Goal: Transaction & Acquisition: Purchase product/service

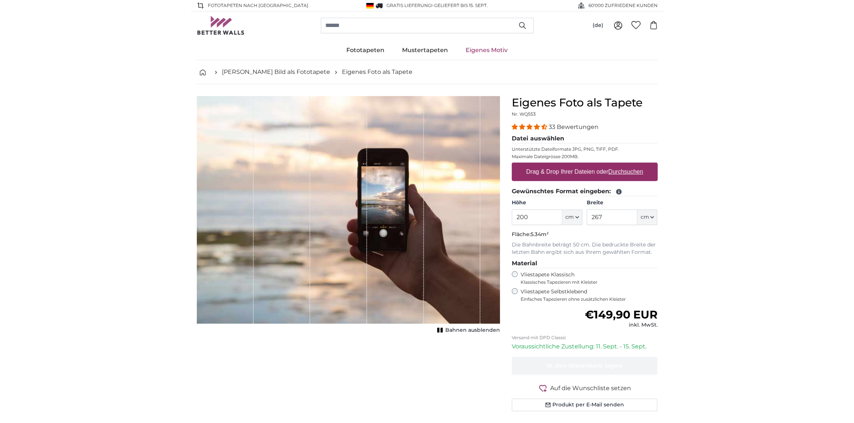
drag, startPoint x: 539, startPoint y: 218, endPoint x: 496, endPoint y: 254, distance: 57.1
click at [502, 222] on product-detail "Abbrechen Bild zuschneiden Bahnen ausblenden Eigenes Foto als Tapete Nr. WQ553 …" at bounding box center [427, 256] width 473 height 345
drag, startPoint x: 609, startPoint y: 218, endPoint x: 575, endPoint y: 218, distance: 34.4
click at [583, 218] on div "Höhe 200 ft cm Centimeter (cm) Inches (inch) Feet (ft. in.) Breite 267 ft cm Ce…" at bounding box center [585, 212] width 146 height 26
type input "100"
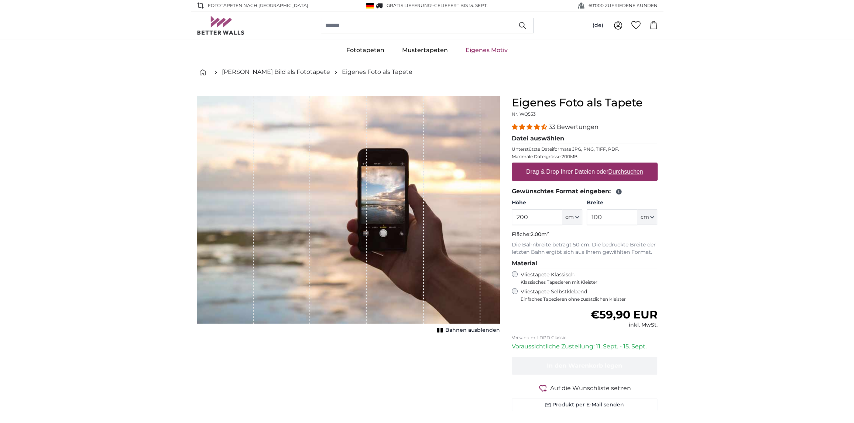
drag, startPoint x: 606, startPoint y: 218, endPoint x: 549, endPoint y: 216, distance: 57.3
click at [552, 216] on div "Höhe 200 ft cm Centimeter (cm) Inches (inch) Feet (ft. in.) Breite 100 ft cm Ce…" at bounding box center [585, 212] width 146 height 26
type input "220"
drag, startPoint x: 553, startPoint y: 218, endPoint x: 485, endPoint y: 218, distance: 68.3
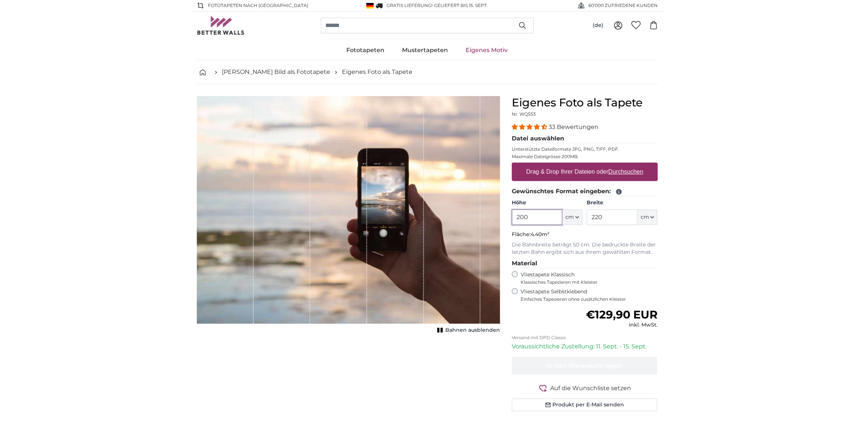
click at [490, 218] on product-detail "Abbrechen Bild zuschneiden Bahnen ausblenden Eigenes Foto als Tapete Nr. WQ553 …" at bounding box center [427, 256] width 473 height 345
type input "4"
type input "2"
type input "220"
type input "180"
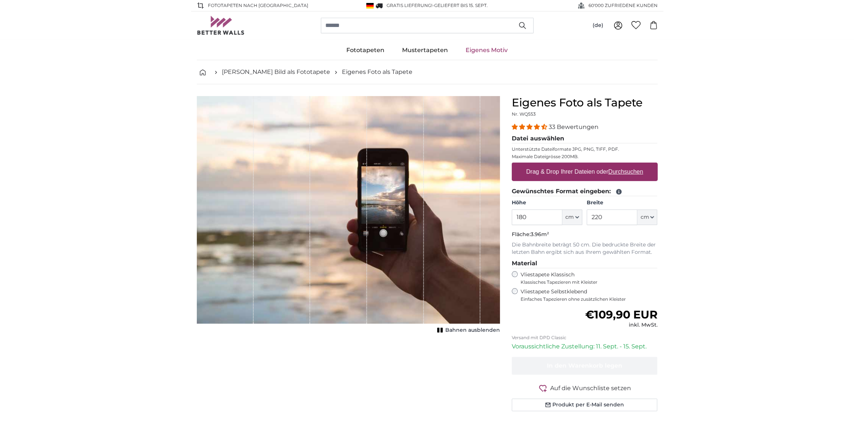
click at [452, 330] on span "Bahnen ausblenden" at bounding box center [472, 329] width 55 height 7
click at [452, 331] on span "Bahnen einblenden" at bounding box center [473, 329] width 54 height 7
click at [647, 216] on span "cm" at bounding box center [644, 216] width 8 height 7
click at [650, 214] on button "cm" at bounding box center [647, 217] width 20 height 16
click at [624, 217] on input "220" at bounding box center [612, 217] width 51 height 16
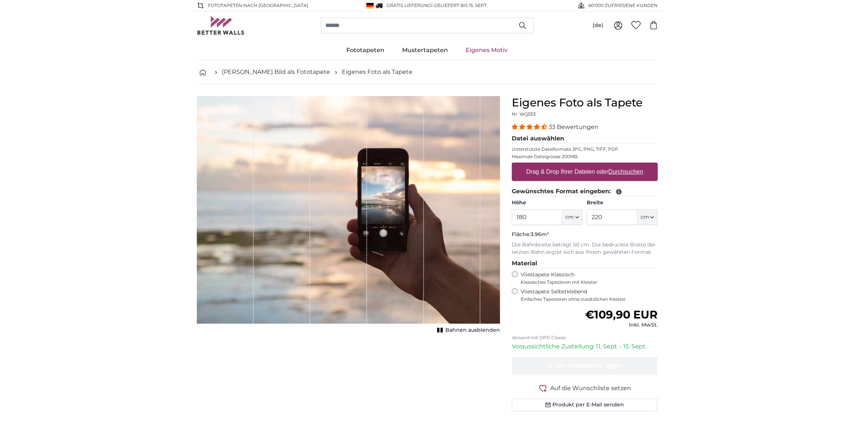
drag, startPoint x: 542, startPoint y: 212, endPoint x: 547, endPoint y: 228, distance: 16.1
click at [543, 212] on input "180" at bounding box center [537, 217] width 51 height 16
drag, startPoint x: 609, startPoint y: 216, endPoint x: 574, endPoint y: 218, distance: 35.1
click at [584, 217] on div "Höhe 180 ft cm Centimeter (cm) Inches (inch) Feet (ft. in.) Breite 220 ft cm Ce…" at bounding box center [585, 212] width 146 height 26
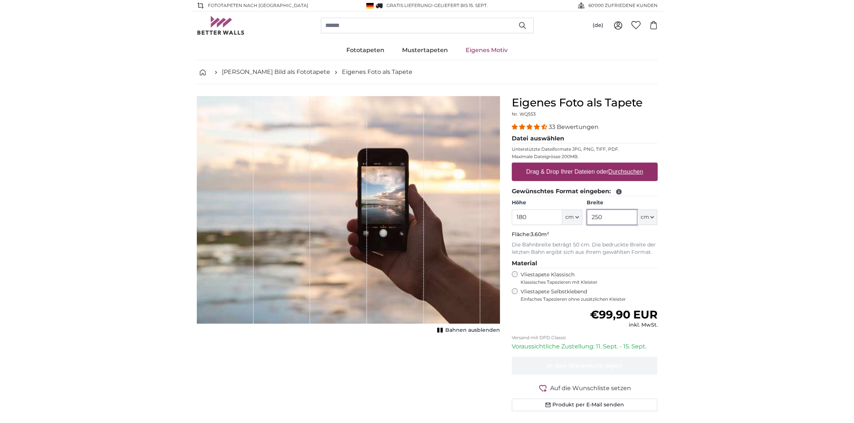
type input "250"
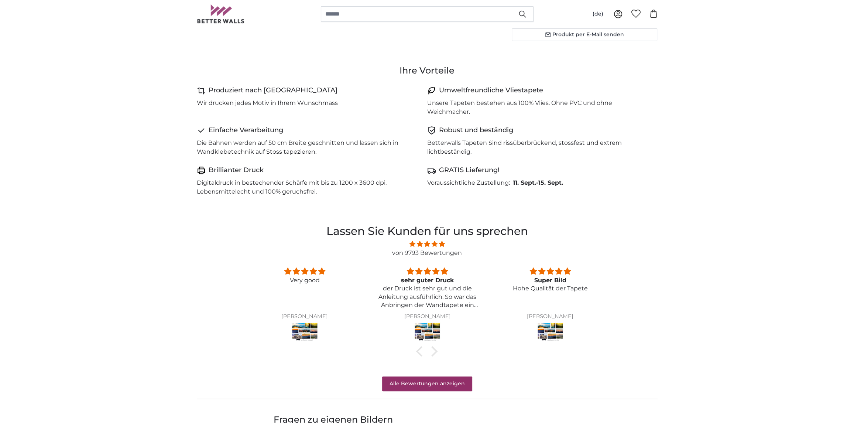
scroll to position [443, 0]
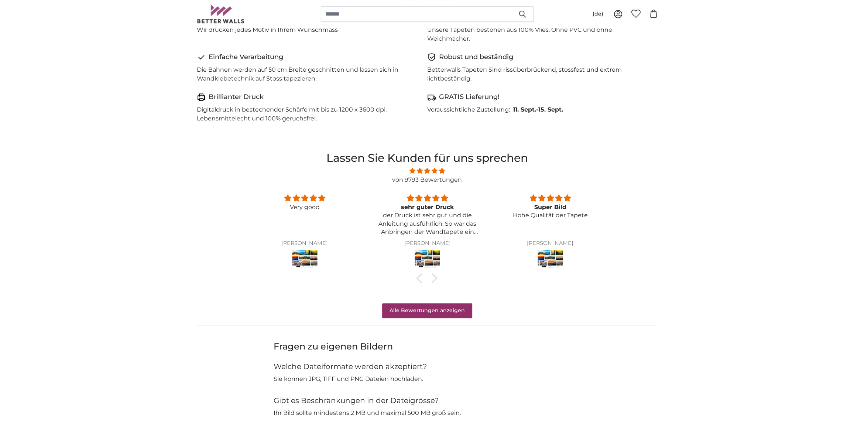
click at [432, 256] on img at bounding box center [428, 259] width 28 height 21
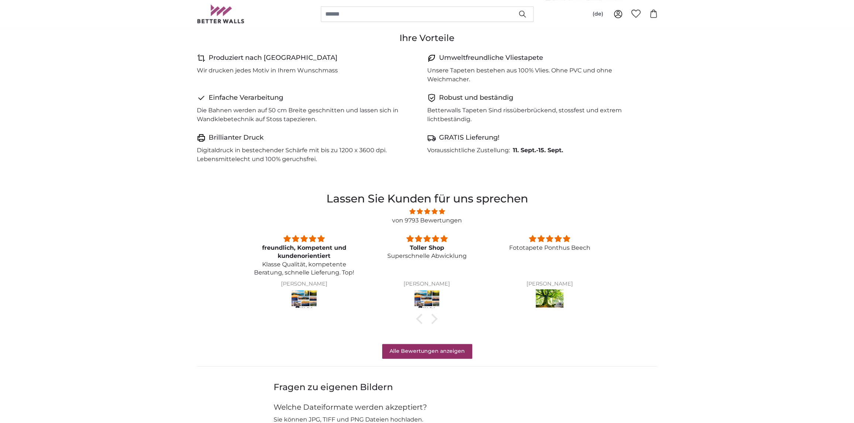
scroll to position [406, 0]
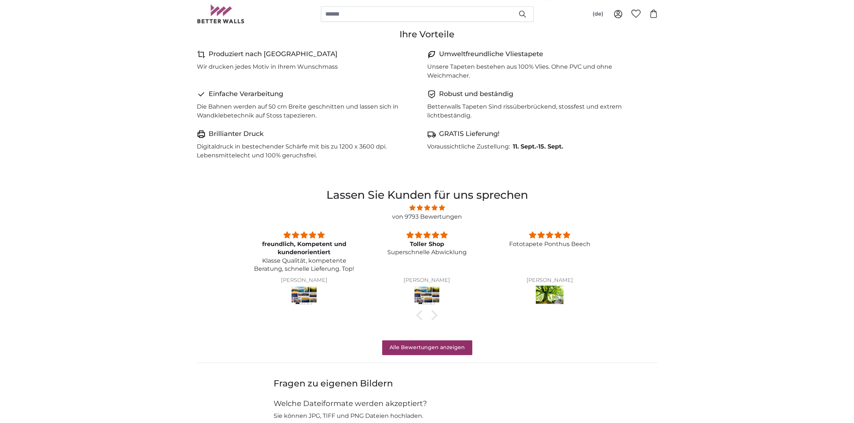
drag, startPoint x: 555, startPoint y: 297, endPoint x: 554, endPoint y: 305, distance: 8.5
click at [555, 297] on img at bounding box center [550, 296] width 28 height 21
